Goal: Find specific page/section: Find specific page/section

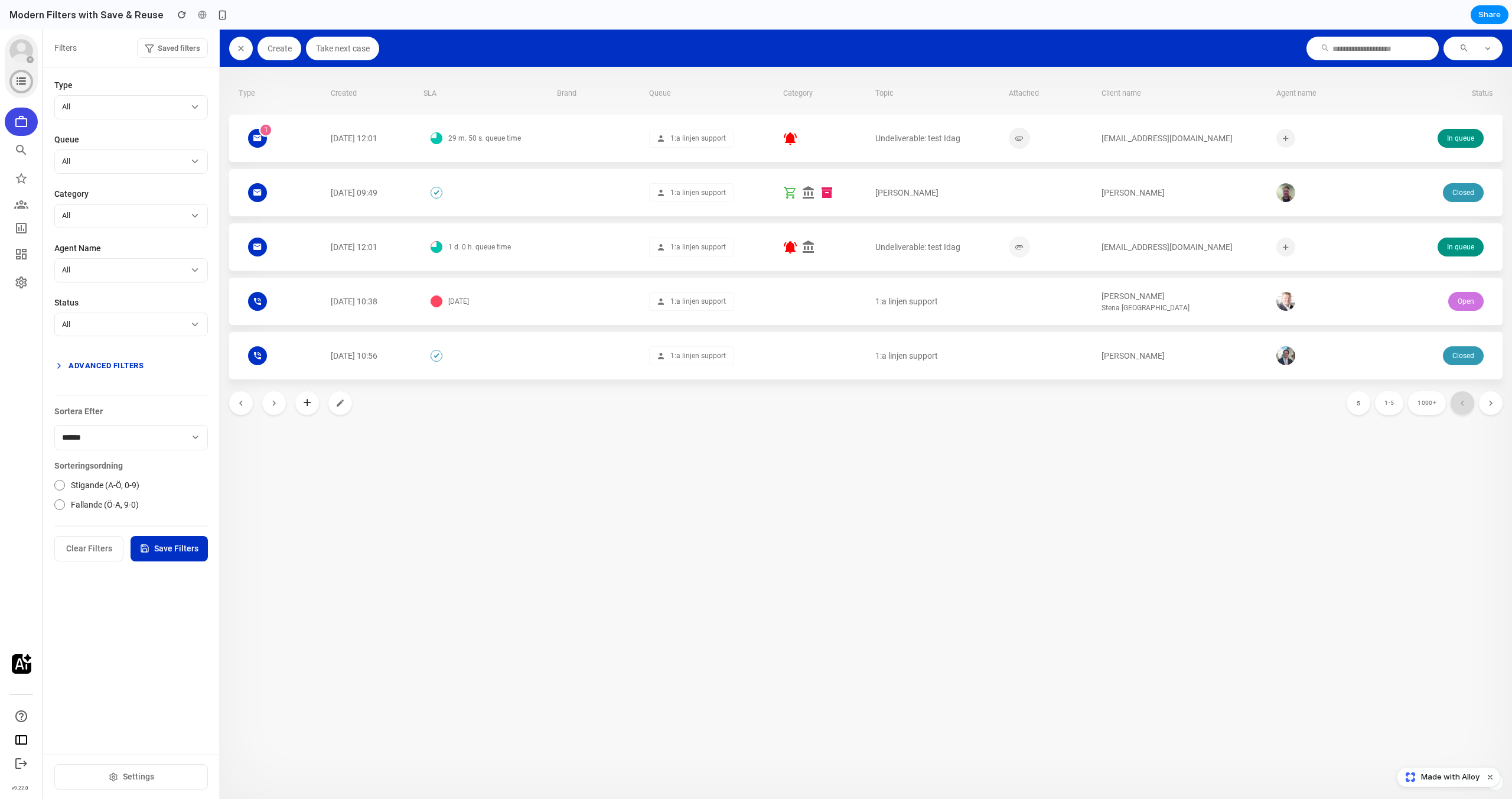
click at [106, 364] on button "Advanced Filters" at bounding box center [131, 365] width 153 height 21
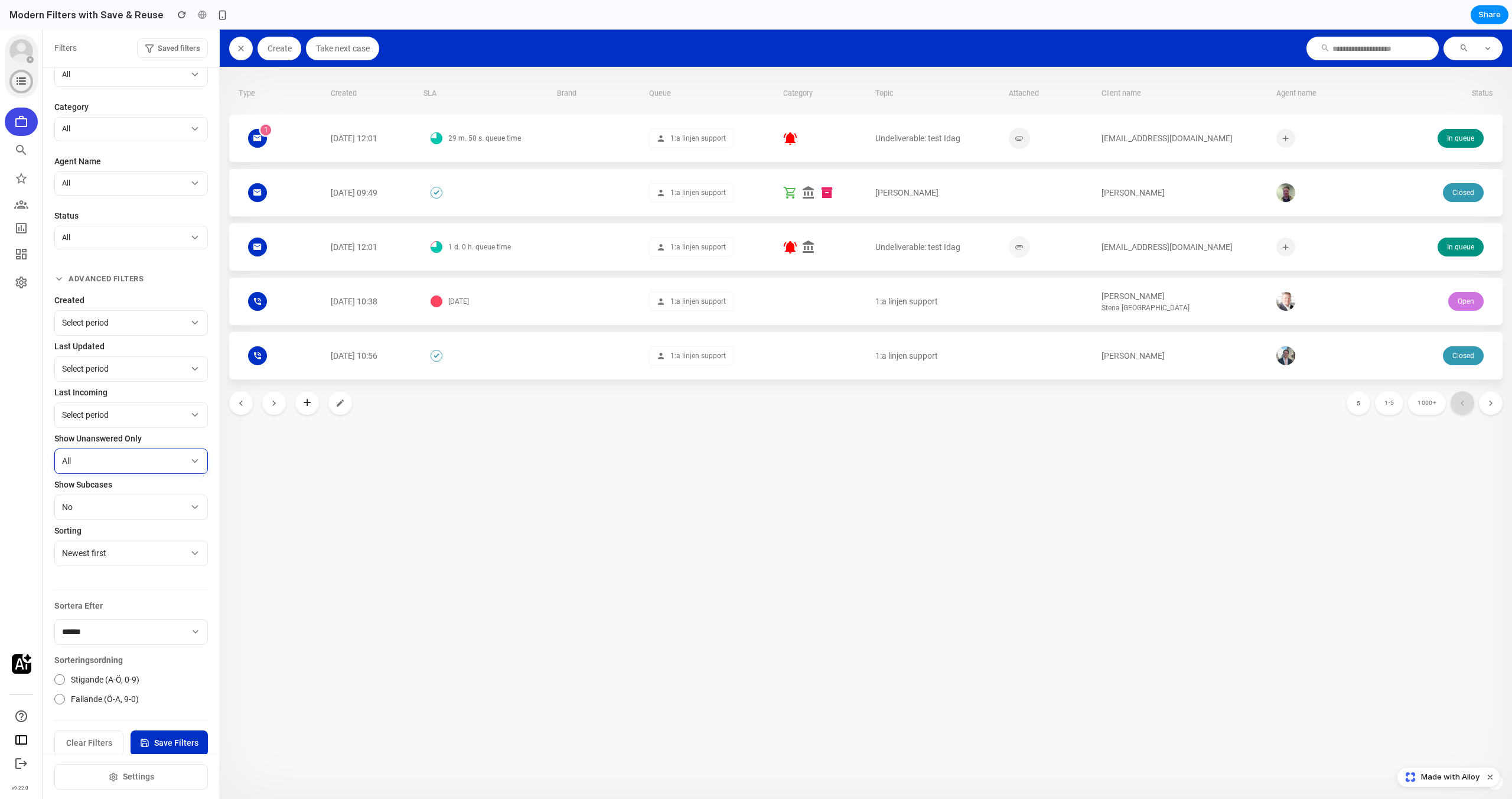
scroll to position [100, 0]
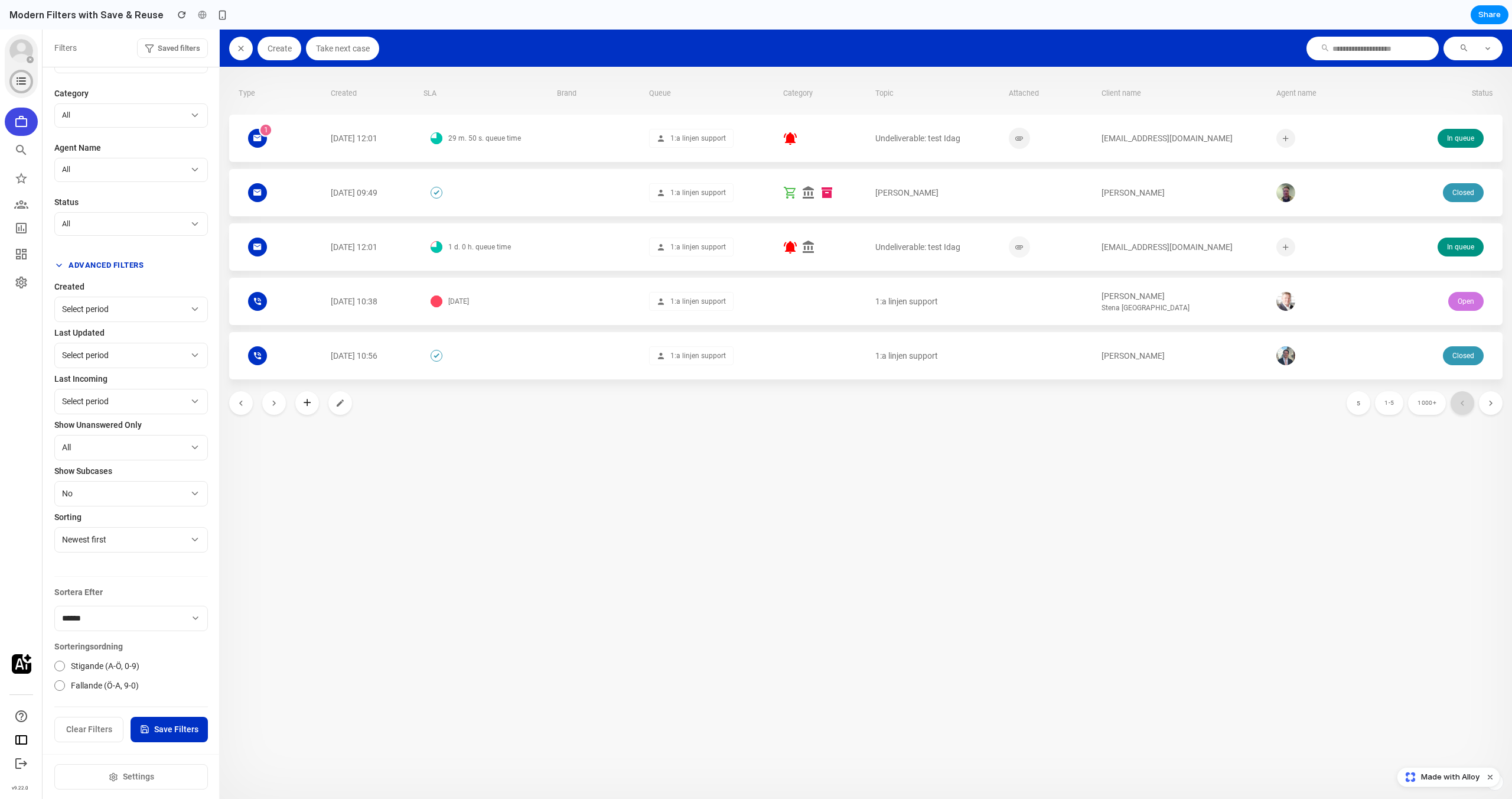
click at [102, 272] on button "Advanced Filters" at bounding box center [131, 265] width 153 height 21
